Goal: Task Accomplishment & Management: Complete application form

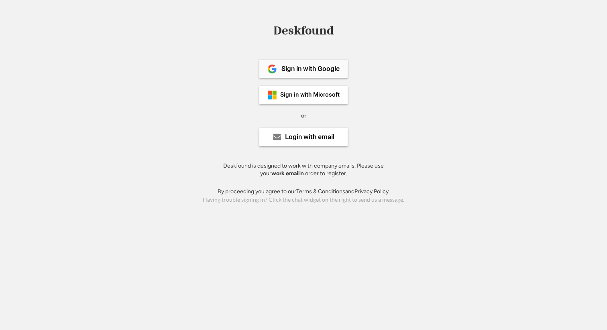
click at [308, 64] on div "Sign in with Google" at bounding box center [303, 69] width 88 height 18
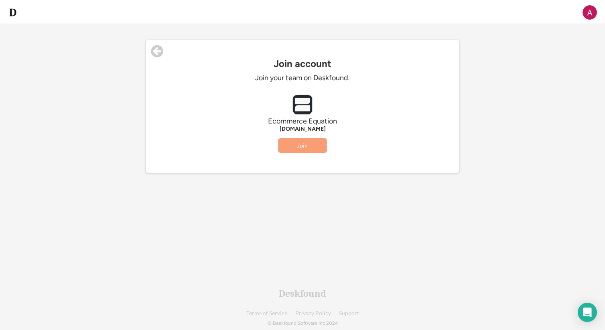
click at [307, 148] on button "Join" at bounding box center [303, 145] width 48 height 14
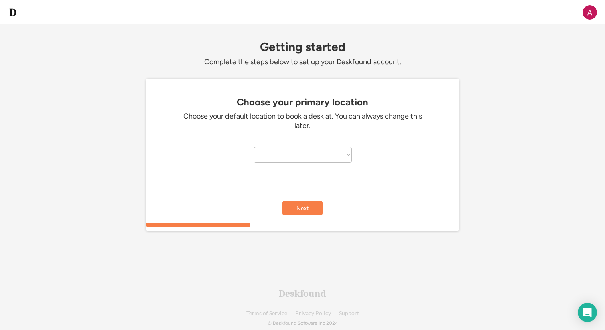
select select "**********"
